Goal: Browse casually

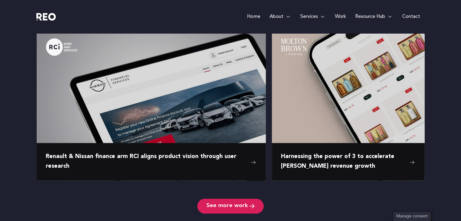
scroll to position [970, 0]
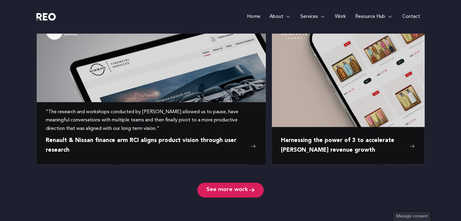
click at [173, 93] on img at bounding box center [151, 85] width 229 height 144
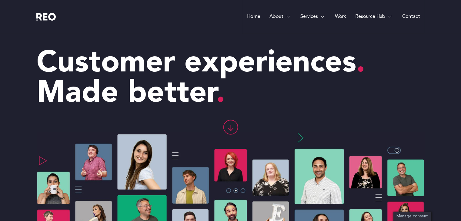
click at [39, 15] on img at bounding box center [45, 17] width 19 height 8
